Goal: Task Accomplishment & Management: Use online tool/utility

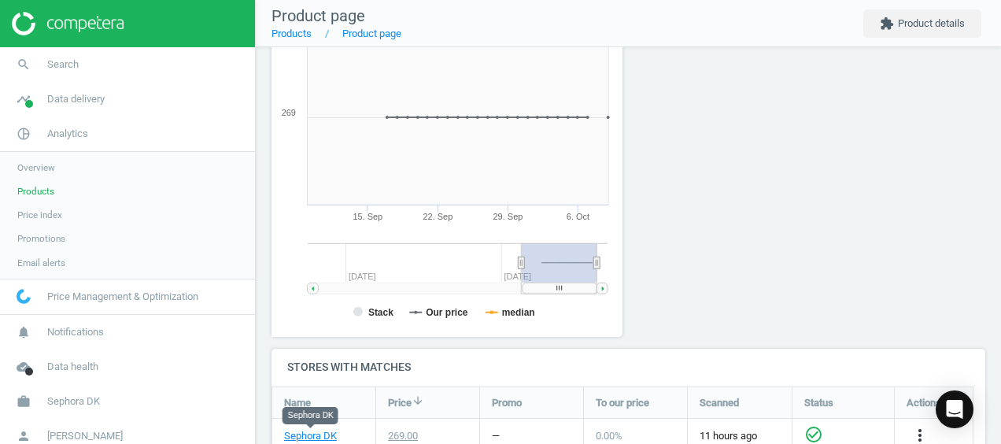
scroll to position [107, 725]
click at [25, 191] on span "Products" at bounding box center [35, 191] width 37 height 13
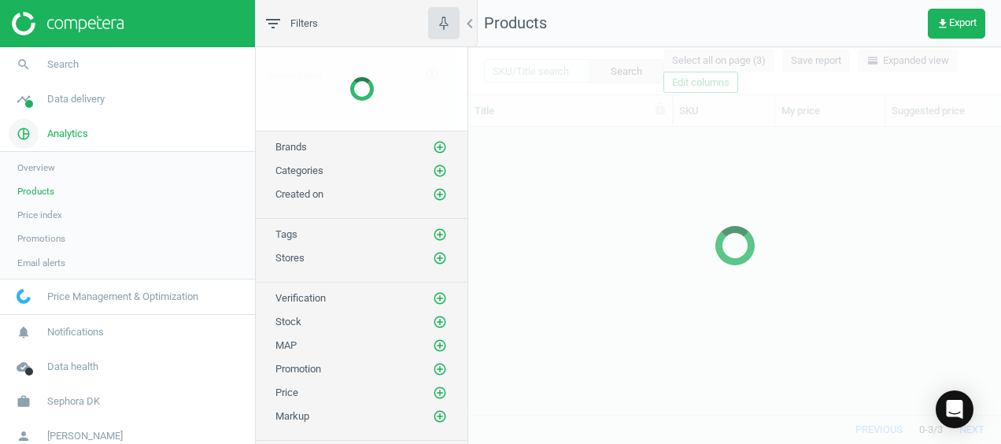
scroll to position [264, 520]
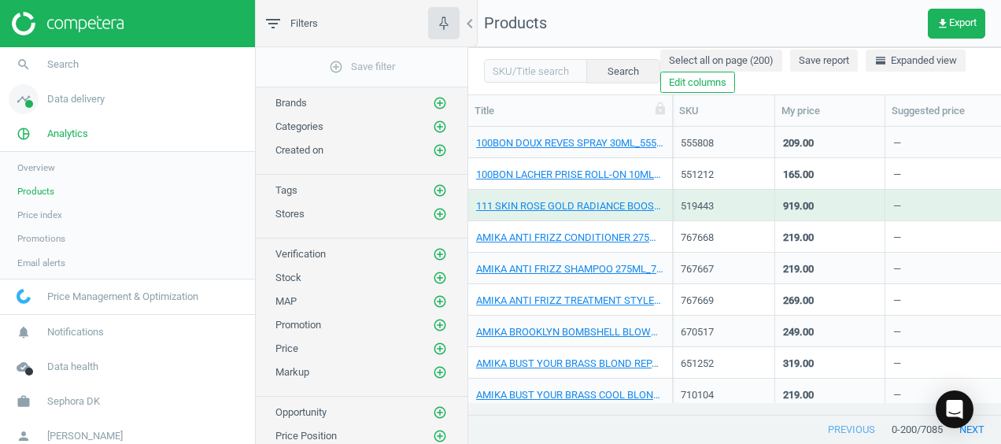
click at [53, 98] on span "Data delivery" at bounding box center [75, 99] width 57 height 14
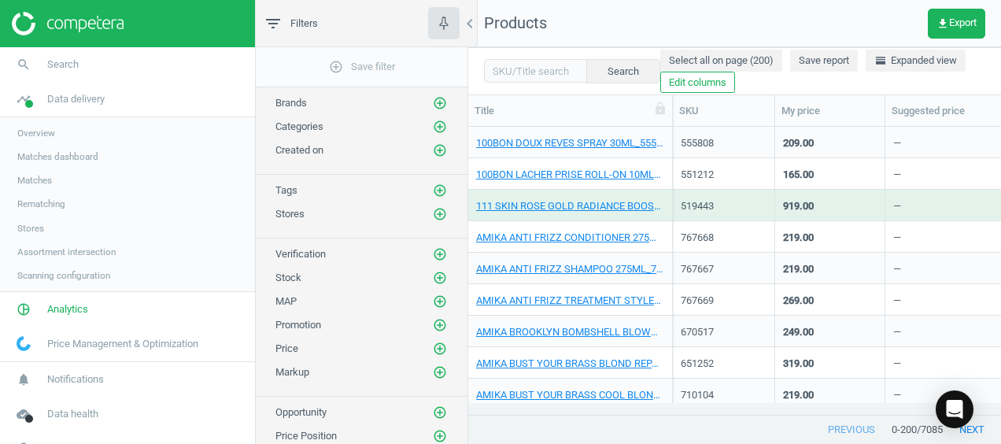
click at [44, 228] on link "Stores" at bounding box center [127, 228] width 255 height 24
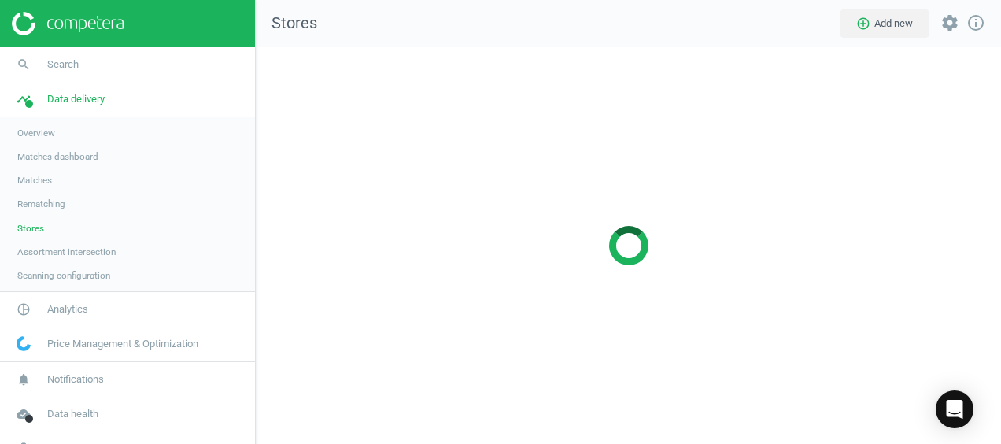
scroll to position [420, 769]
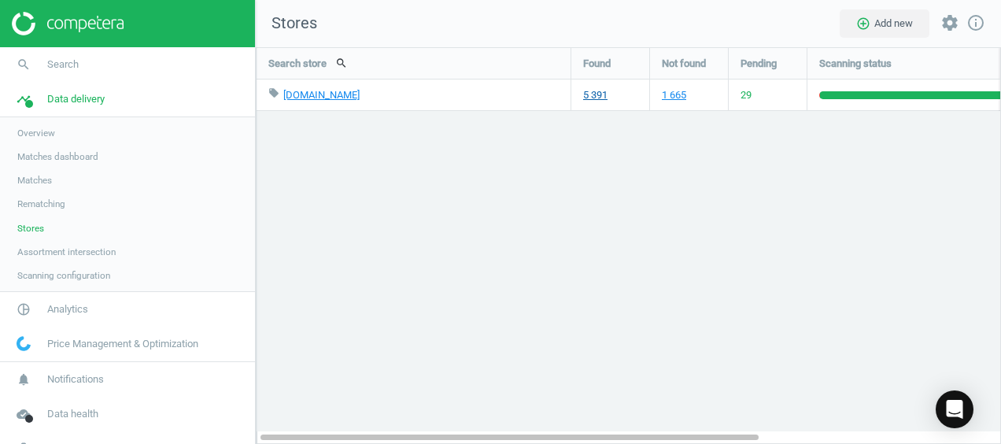
click at [586, 90] on link "5 391" at bounding box center [595, 95] width 24 height 14
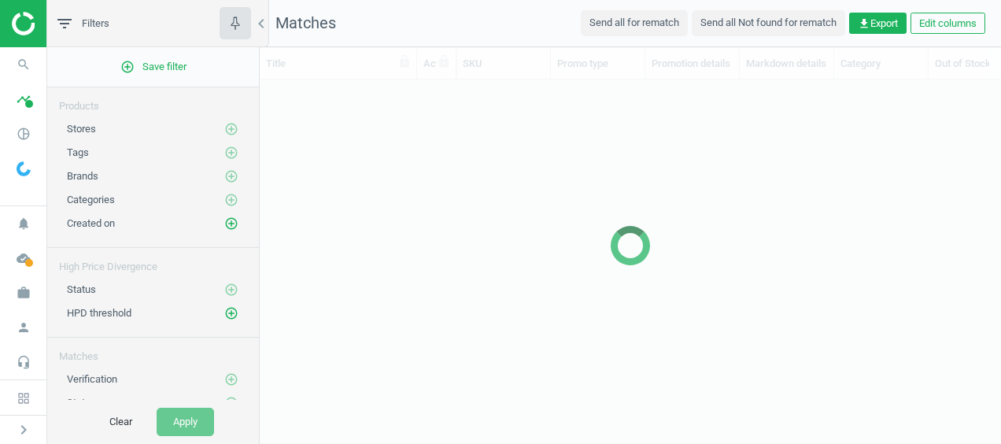
scroll to position [311, 728]
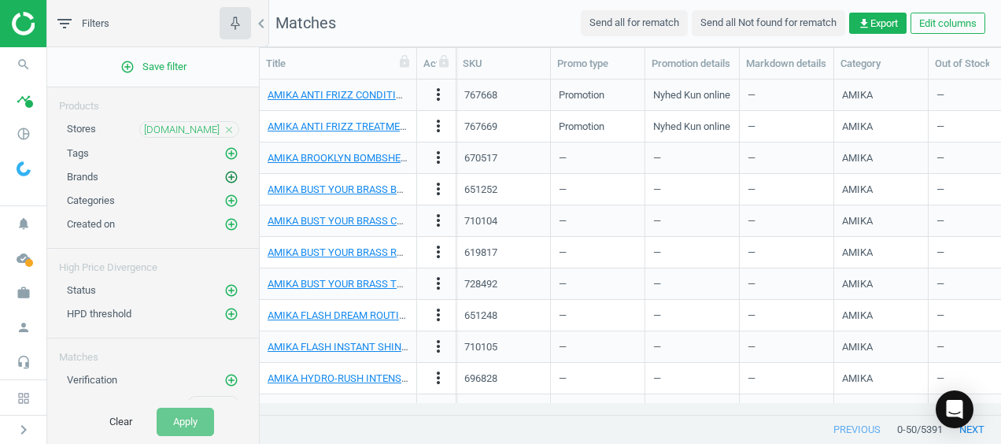
click at [224, 174] on icon "add_circle_outline" at bounding box center [231, 177] width 14 height 14
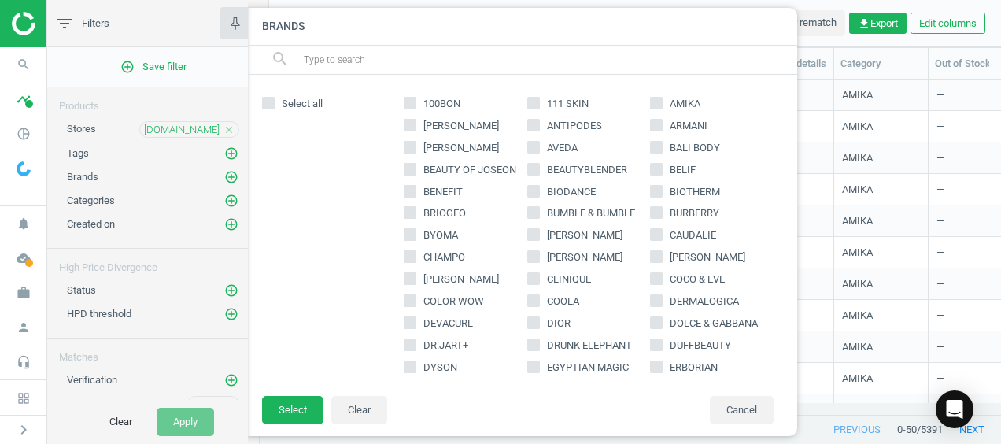
click at [347, 53] on input "text" at bounding box center [543, 59] width 483 height 25
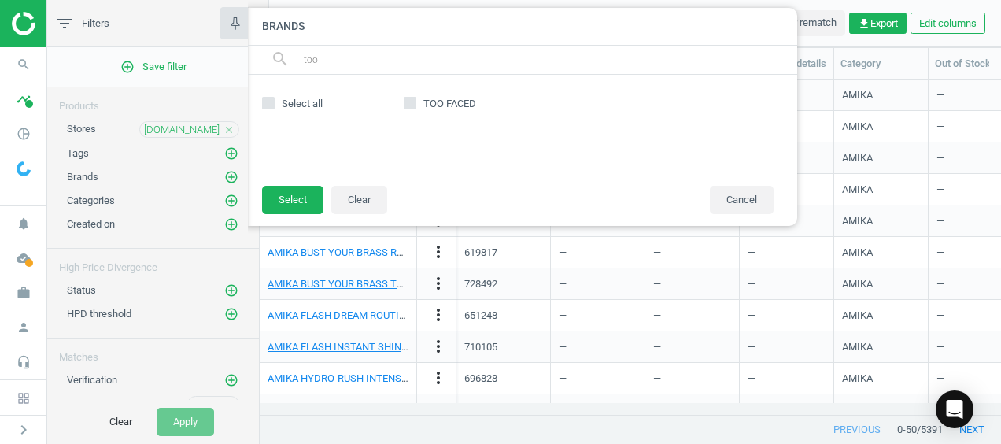
type input "too"
click at [417, 101] on label "TOO FACED" at bounding box center [466, 104] width 124 height 14
click at [415, 101] on input "TOO FACED" at bounding box center [410, 103] width 10 height 10
checkbox input "true"
click at [300, 201] on button "Select" at bounding box center [292, 200] width 61 height 28
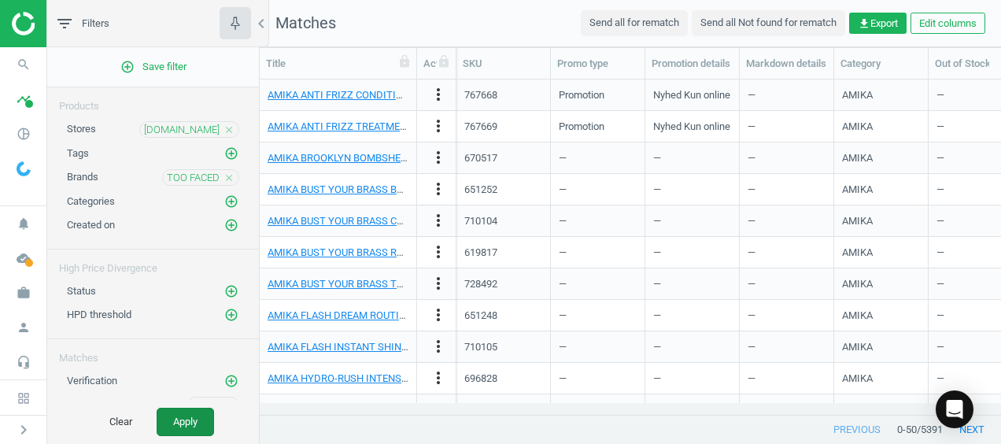
click at [173, 418] on button "Apply" at bounding box center [185, 421] width 57 height 28
